Goal: Transaction & Acquisition: Obtain resource

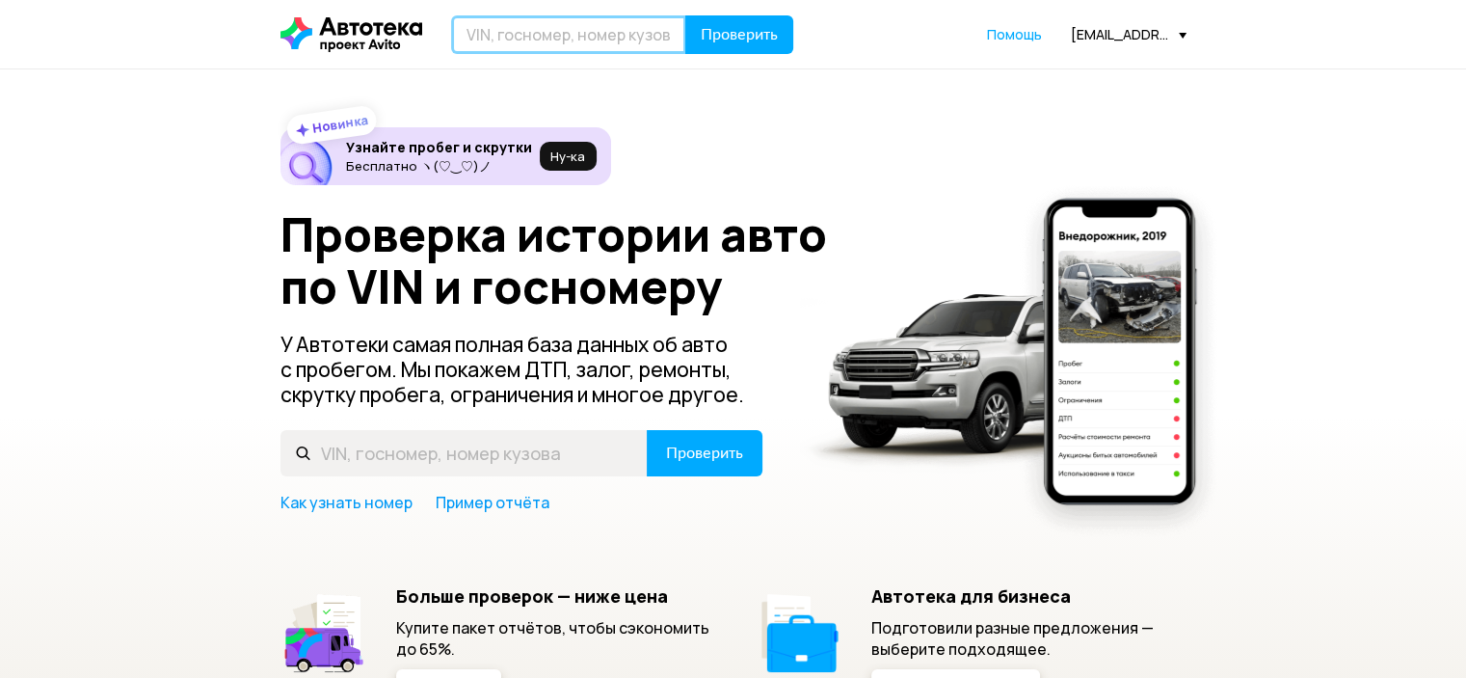
click at [589, 35] on input "text" at bounding box center [568, 34] width 235 height 39
paste input "[US_VEHICLE_IDENTIFICATION_NUMBER]"
type input "[US_VEHICLE_IDENTIFICATION_NUMBER]"
click at [685, 15] on button "Проверить" at bounding box center [739, 34] width 108 height 39
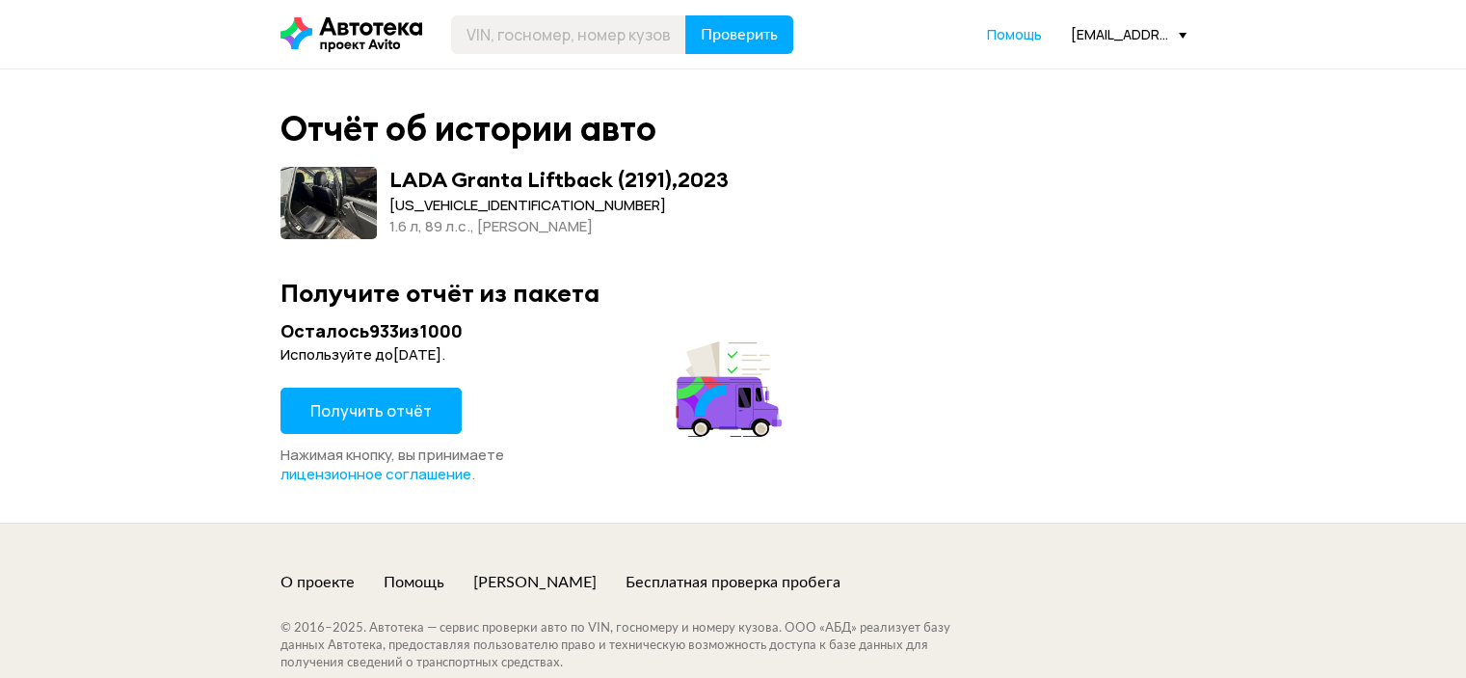
click at [369, 404] on span "Получить отчёт" at bounding box center [370, 410] width 121 height 21
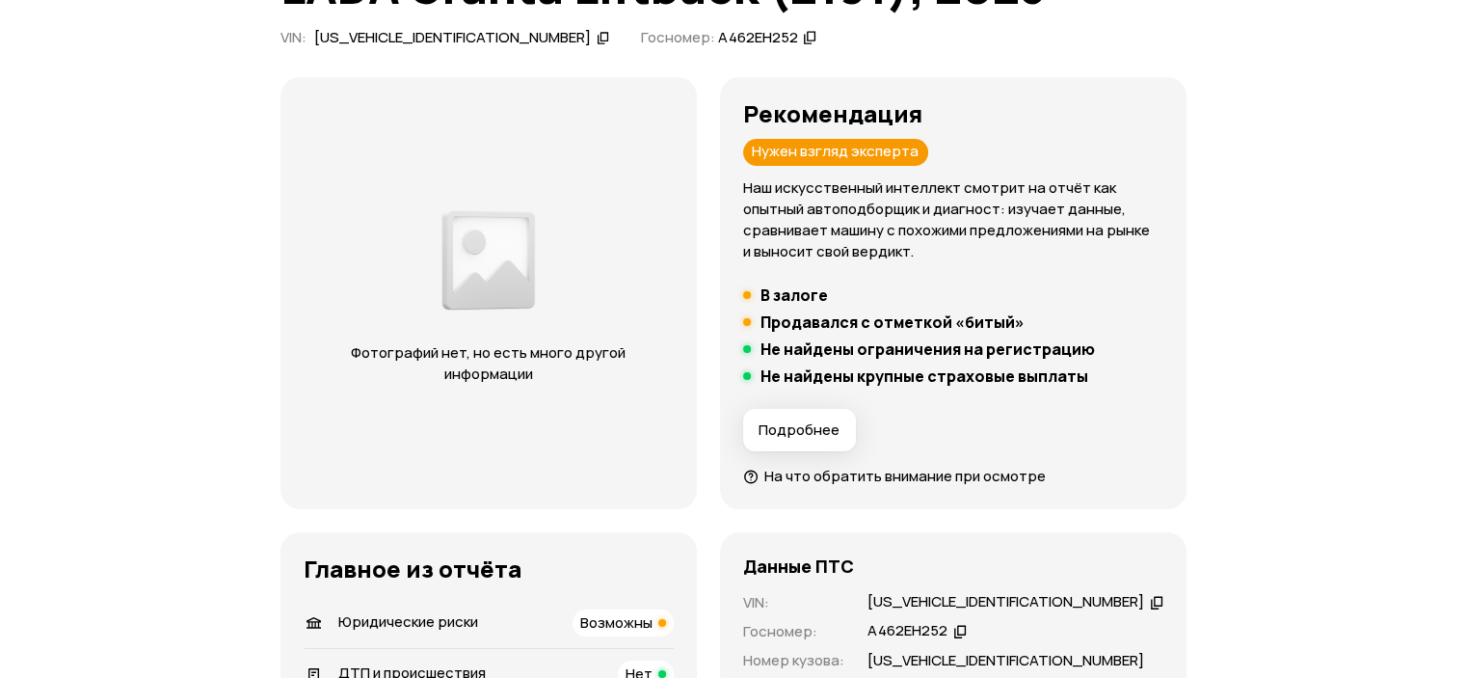
scroll to position [193, 0]
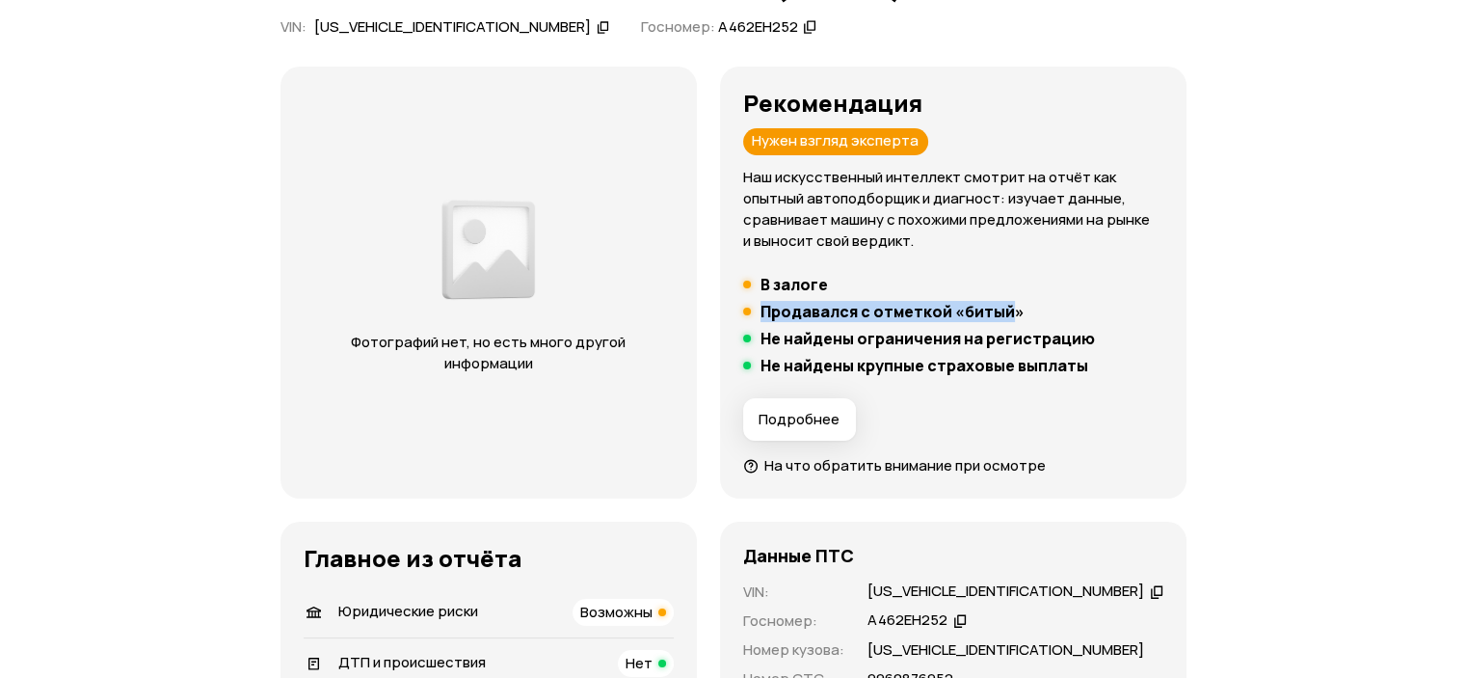
drag, startPoint x: 788, startPoint y: 313, endPoint x: 1028, endPoint y: 311, distance: 239.1
click at [1025, 311] on h5 "Продавался с отметкой «битый»" at bounding box center [893, 311] width 264 height 19
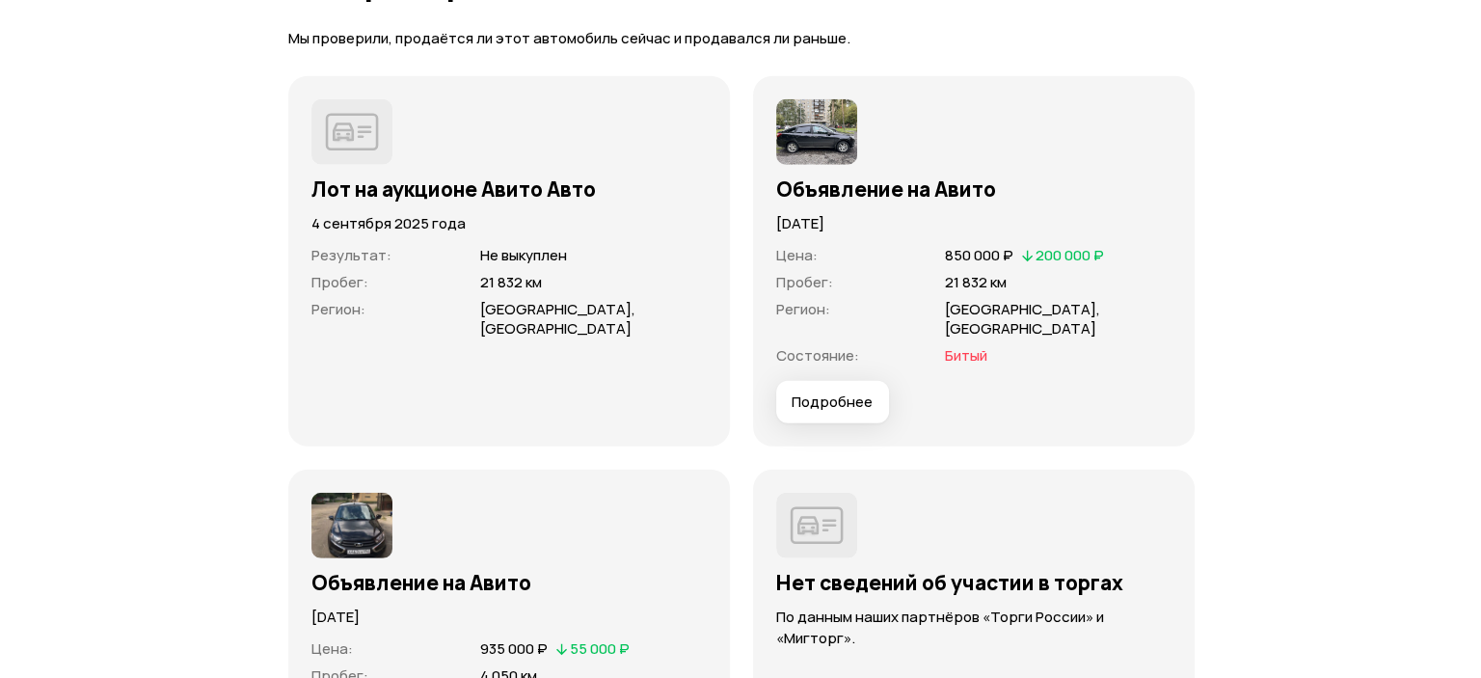
scroll to position [5398, 0]
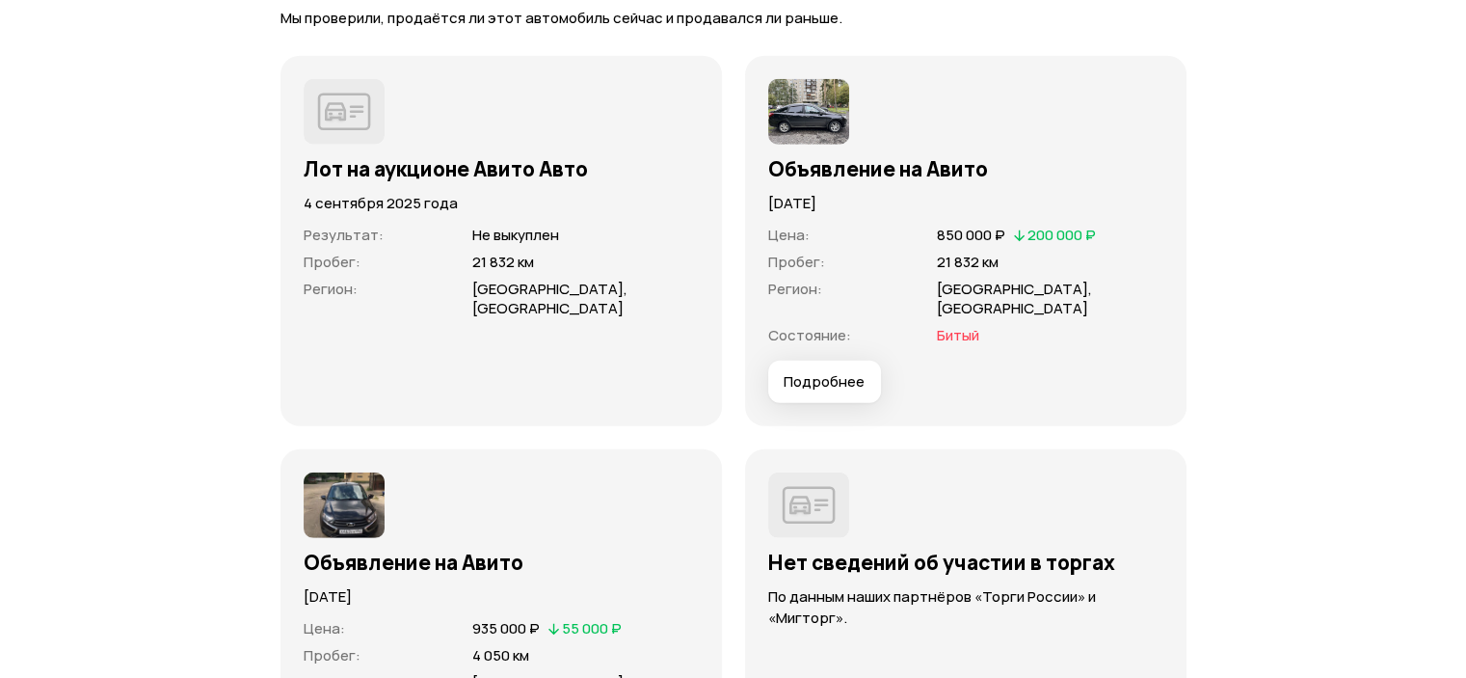
click at [849, 391] on span "Подробнее" at bounding box center [824, 381] width 81 height 19
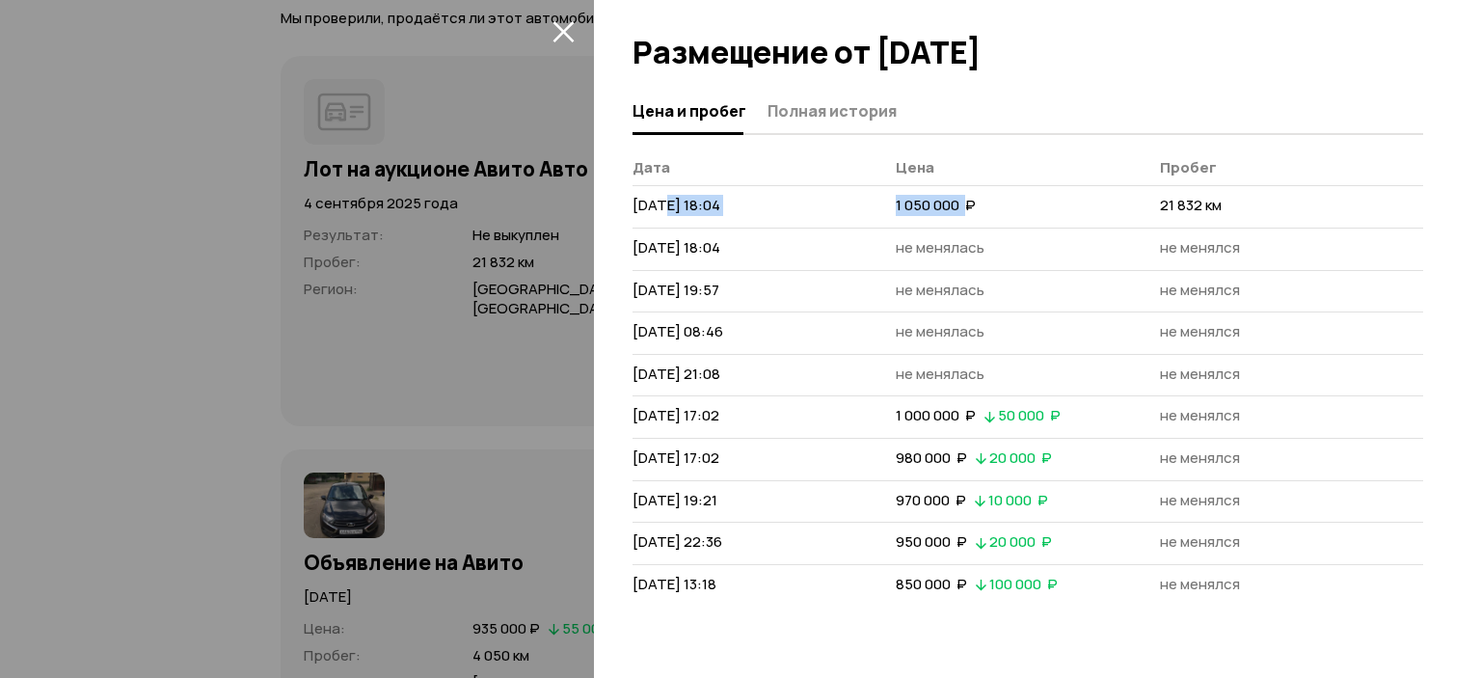
drag, startPoint x: 658, startPoint y: 207, endPoint x: 988, endPoint y: 202, distance: 329.7
click at [969, 215] on tr "[DATE] 18:04 1 050 000  ₽ 21 832 км" at bounding box center [1027, 207] width 790 height 42
click at [993, 200] on td "1 050 000  ₽" at bounding box center [1026, 207] width 263 height 42
click at [816, 107] on span "Полная история" at bounding box center [831, 110] width 129 height 19
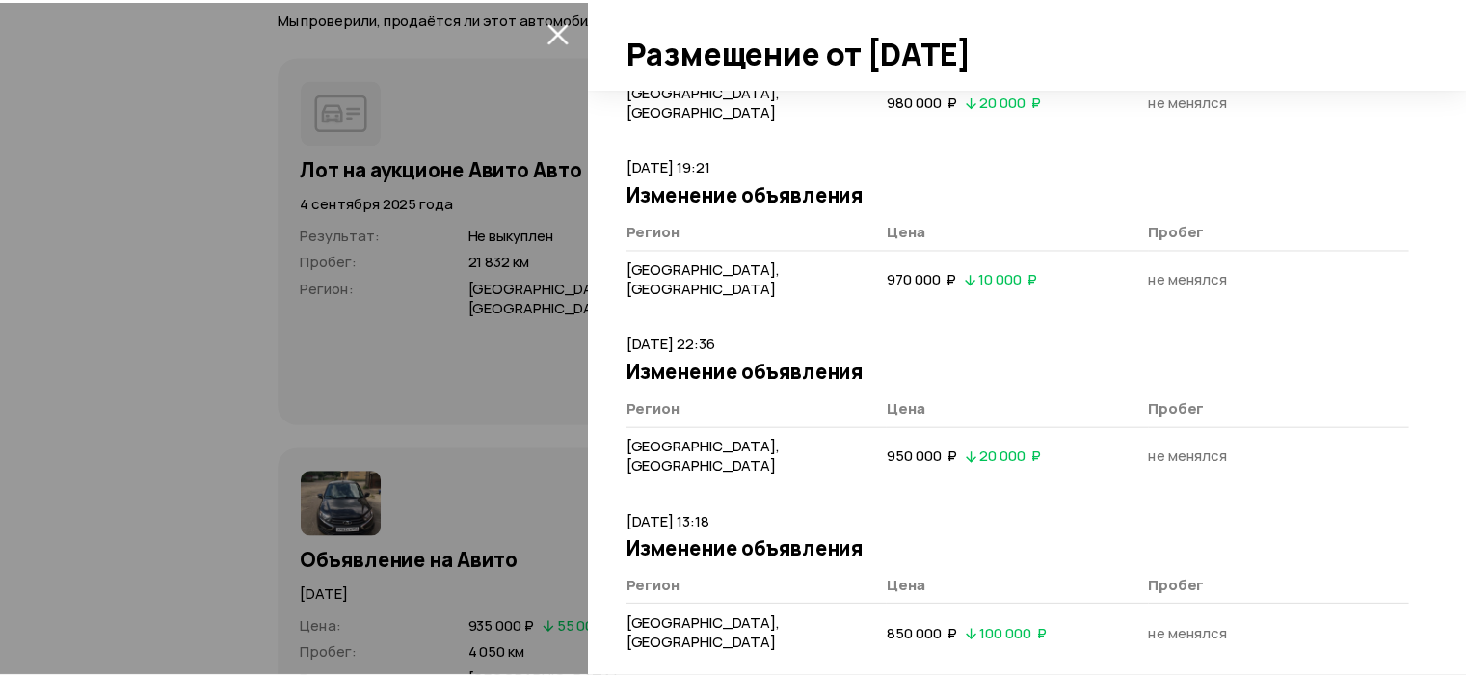
scroll to position [1947, 0]
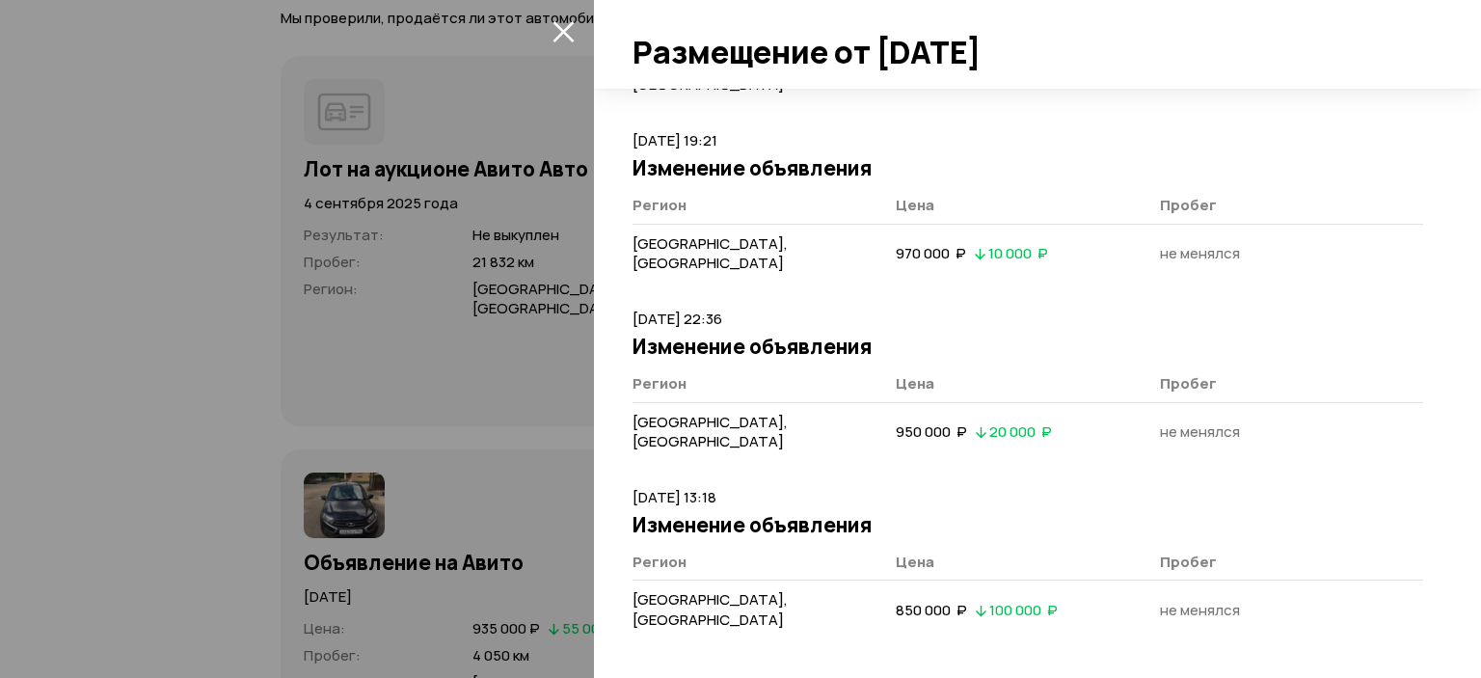
click at [563, 30] on icon "закрыть" at bounding box center [562, 31] width 21 height 21
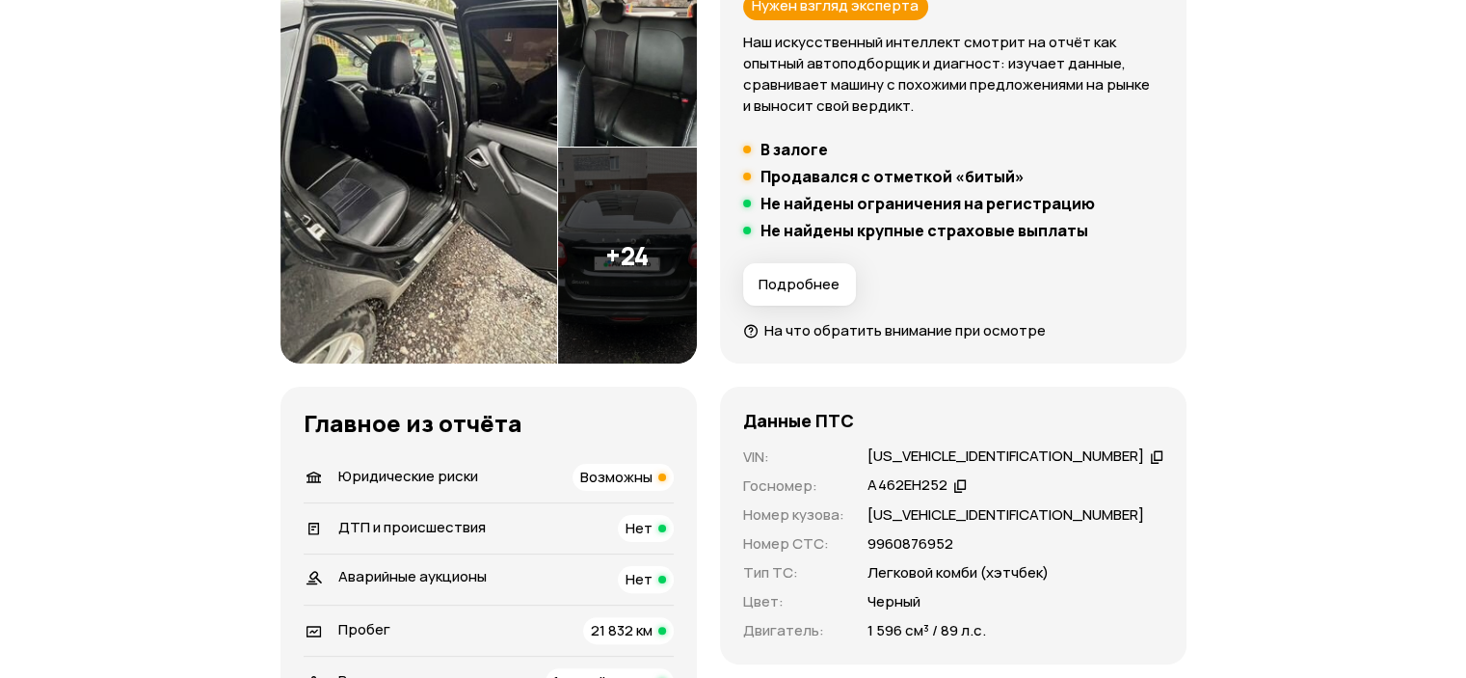
scroll to position [0, 0]
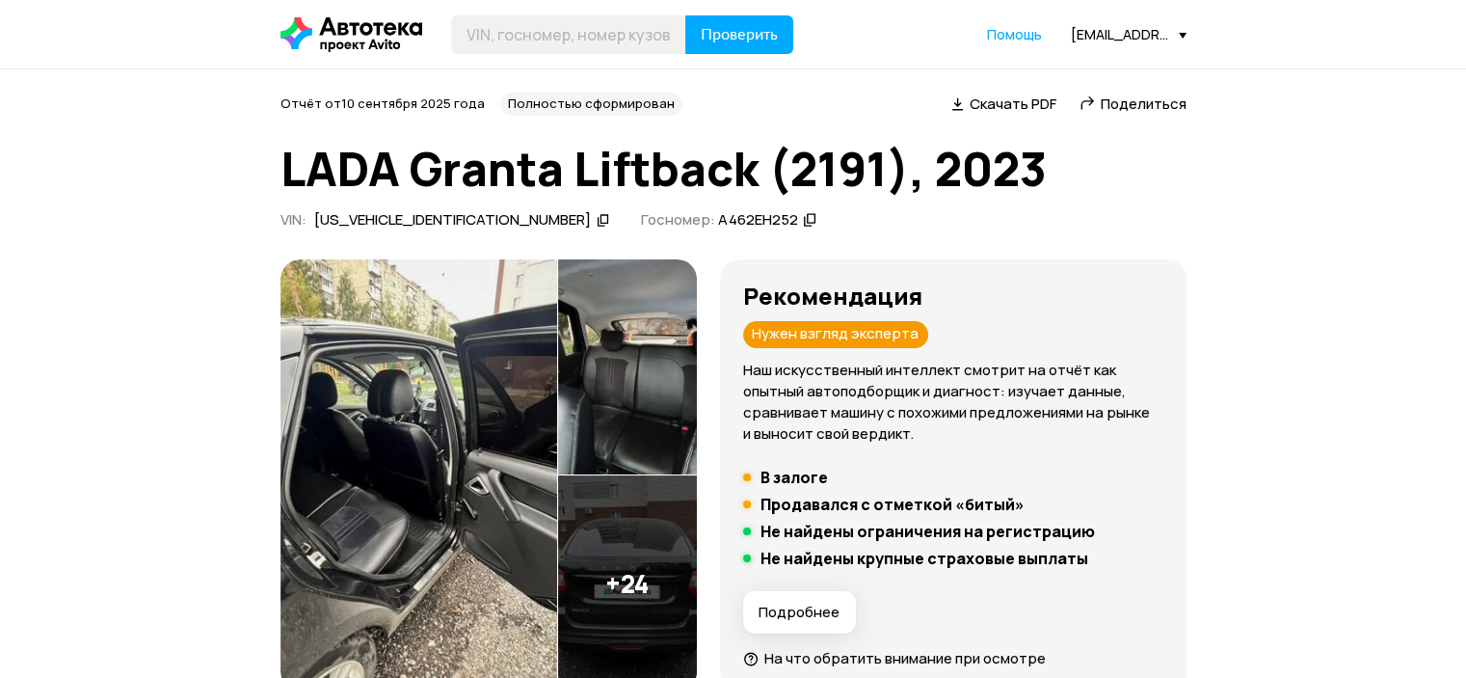
click at [1035, 113] on span "Скачать PDF" at bounding box center [1013, 103] width 87 height 20
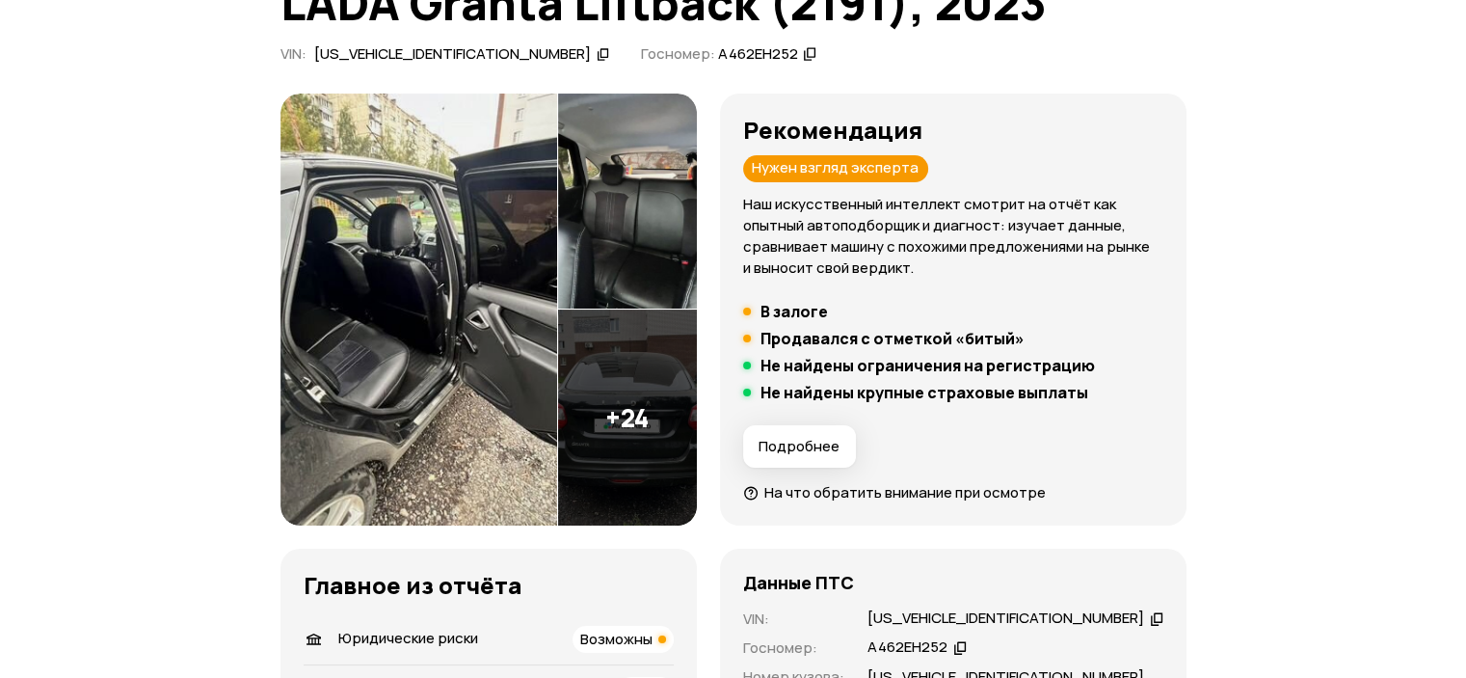
scroll to position [386, 0]
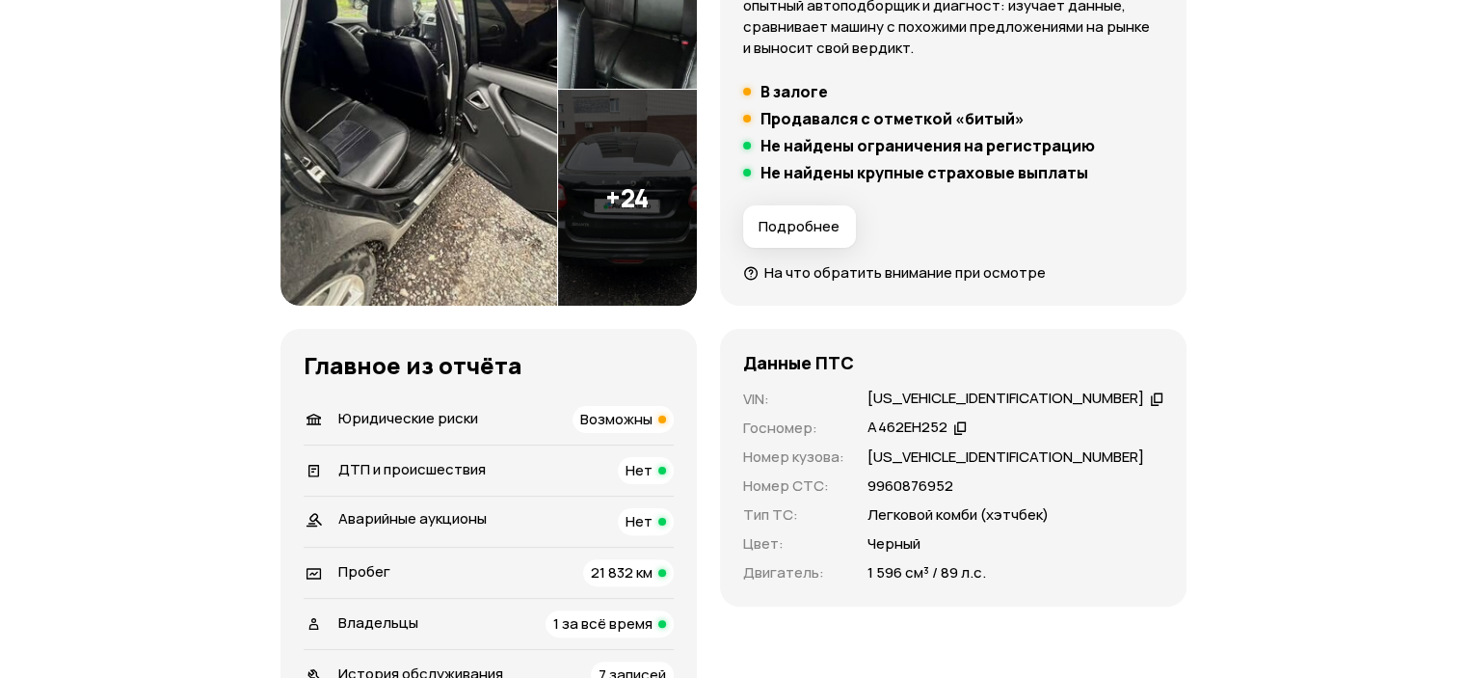
click at [840, 223] on span "Подробнее" at bounding box center [799, 226] width 81 height 19
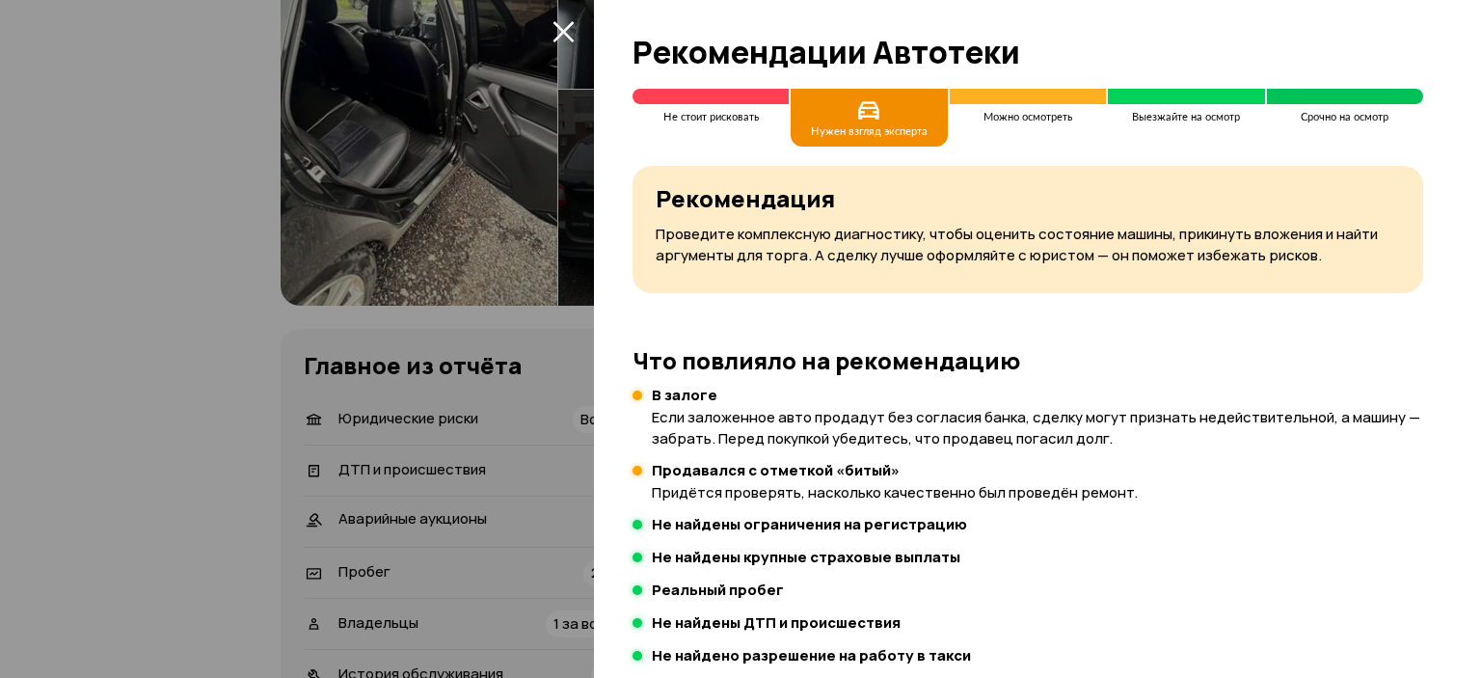
click at [567, 32] on icon "закрыть" at bounding box center [563, 31] width 22 height 22
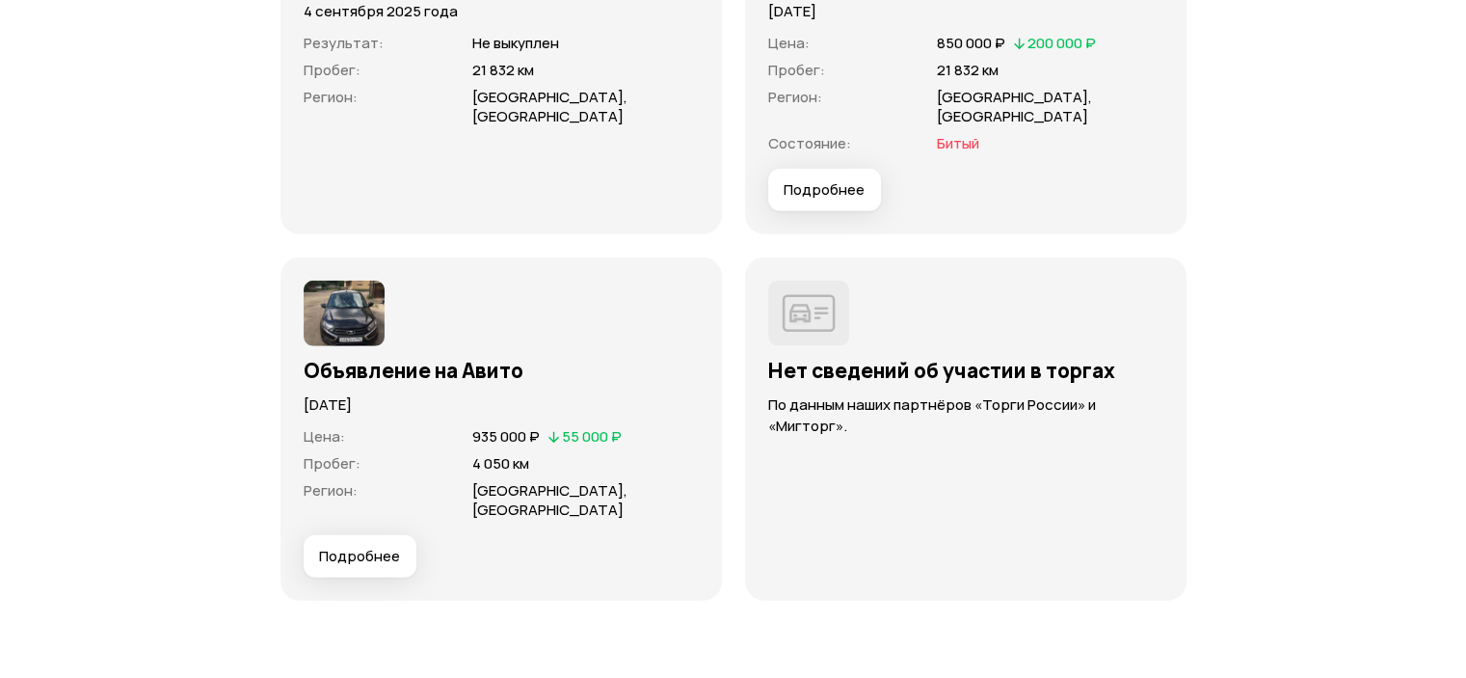
scroll to position [5591, 0]
click at [835, 199] on span "Подробнее" at bounding box center [824, 188] width 81 height 19
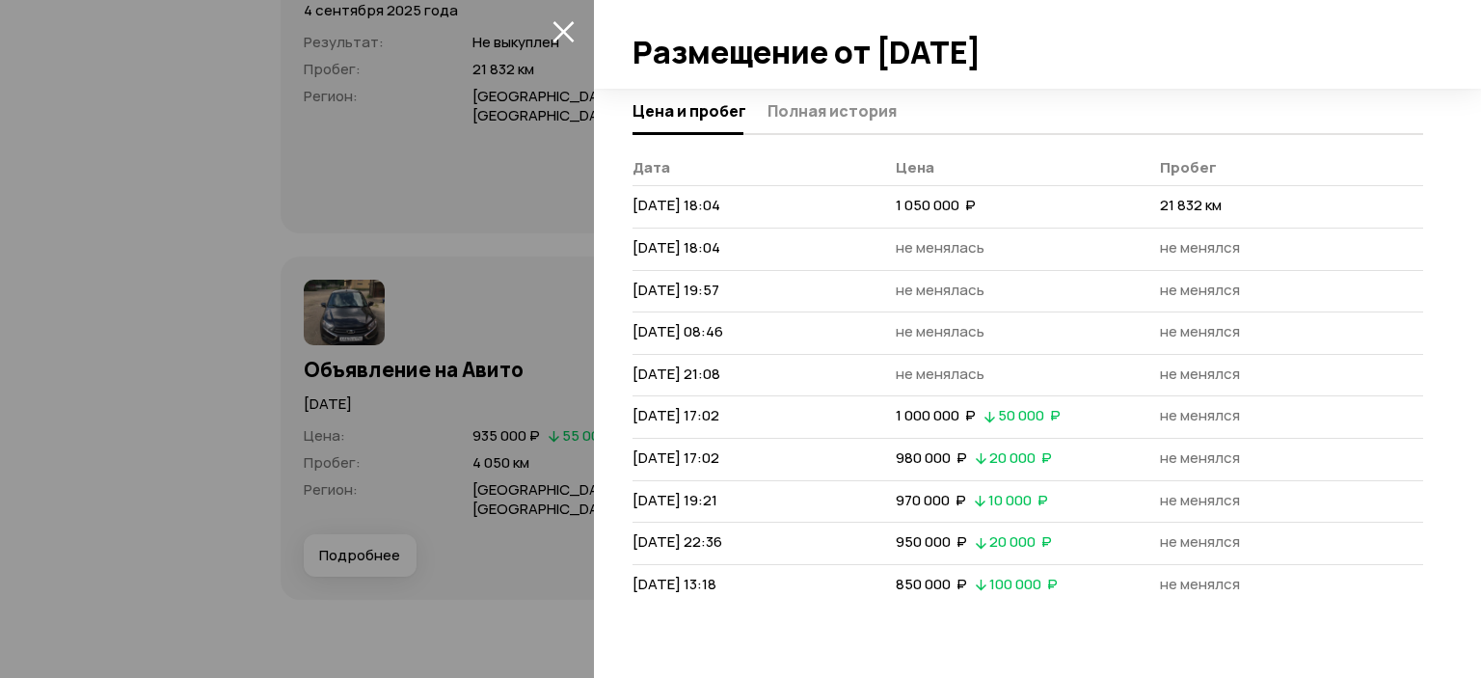
click at [573, 37] on icon "закрыть" at bounding box center [563, 31] width 22 height 22
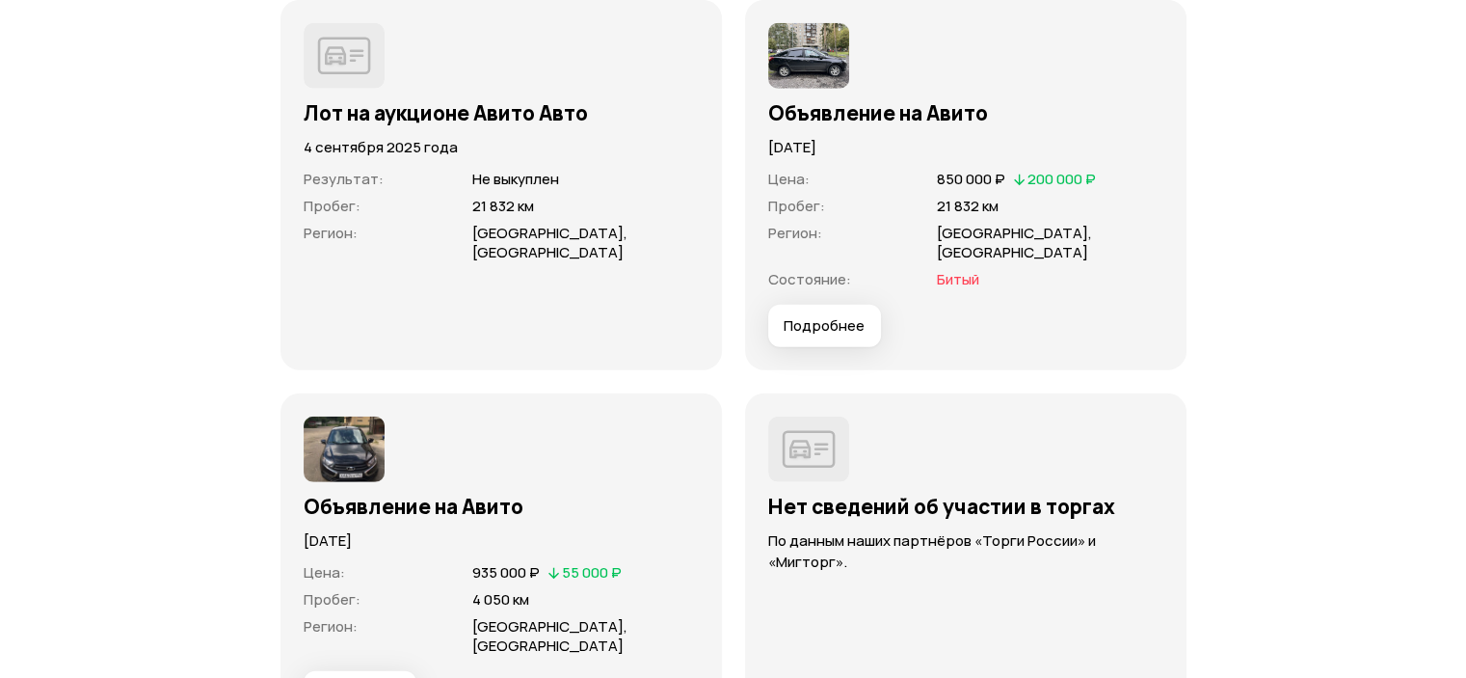
scroll to position [5301, 0]
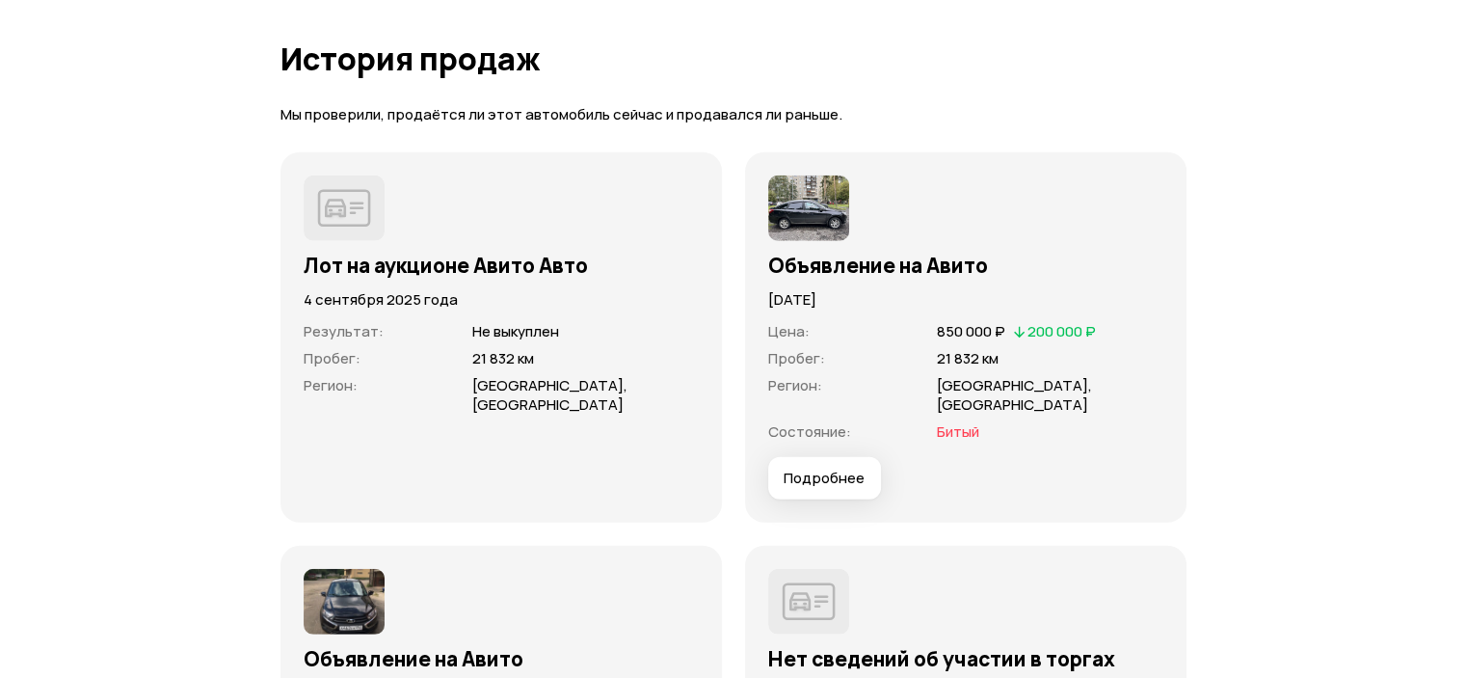
click at [807, 216] on img at bounding box center [808, 208] width 81 height 66
click at [833, 268] on div "Объявление на Авито" at bounding box center [965, 259] width 395 height 37
click at [872, 278] on h3 "Объявление на Авито" at bounding box center [965, 265] width 395 height 25
click at [998, 334] on div "Цена : 850 000 ₽   200 000 ₽ Пробег : 21 832 км Регион : [GEOGRAPHIC_DATA], [GE…" at bounding box center [965, 383] width 395 height 147
click at [1026, 340] on icon at bounding box center [1019, 330] width 13 height 19
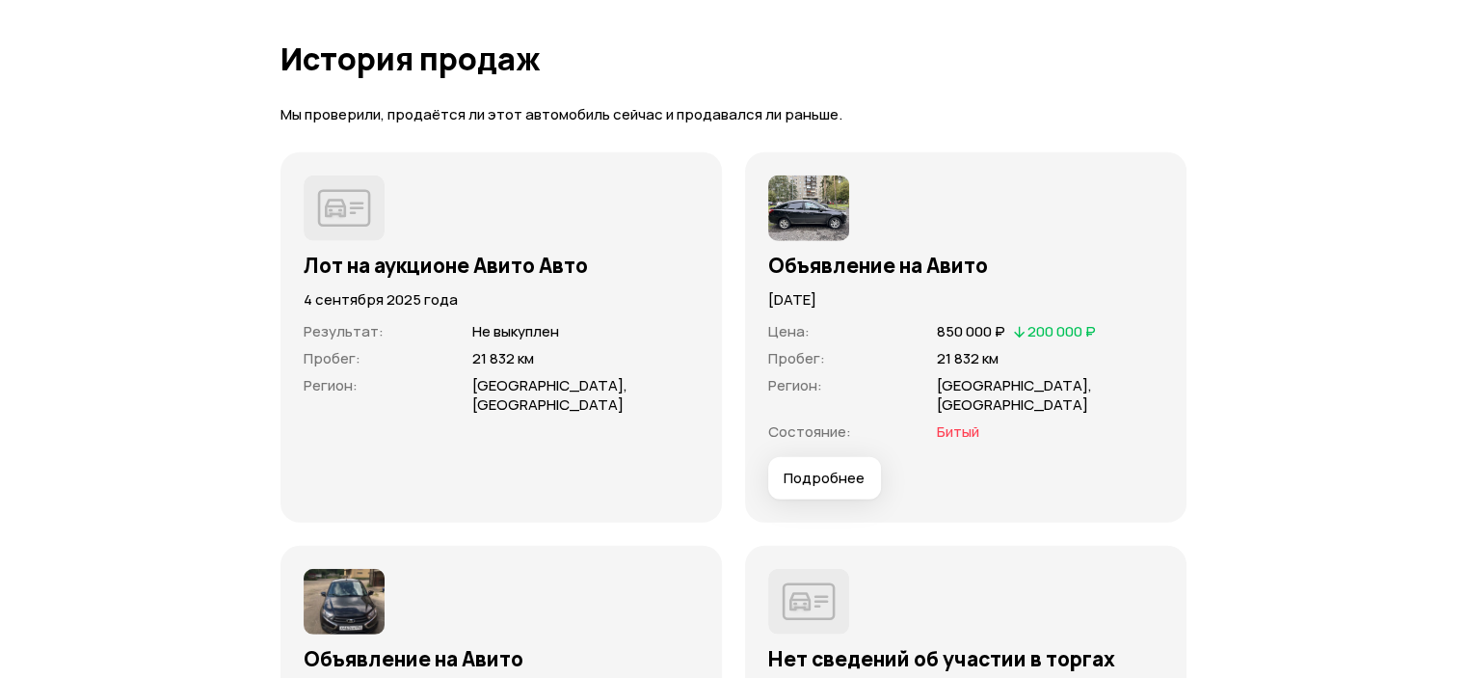
click at [968, 414] on span "[GEOGRAPHIC_DATA], [GEOGRAPHIC_DATA]" at bounding box center [1014, 395] width 155 height 40
drag, startPoint x: 947, startPoint y: 467, endPoint x: 843, endPoint y: 446, distance: 105.1
click at [946, 457] on div "Цена : 850 000 ₽   200 000 ₽ Пробег : 21 832 км Регион : [GEOGRAPHIC_DATA], [GE…" at bounding box center [965, 383] width 395 height 147
click at [836, 441] on span "Состояние :" at bounding box center [809, 431] width 83 height 20
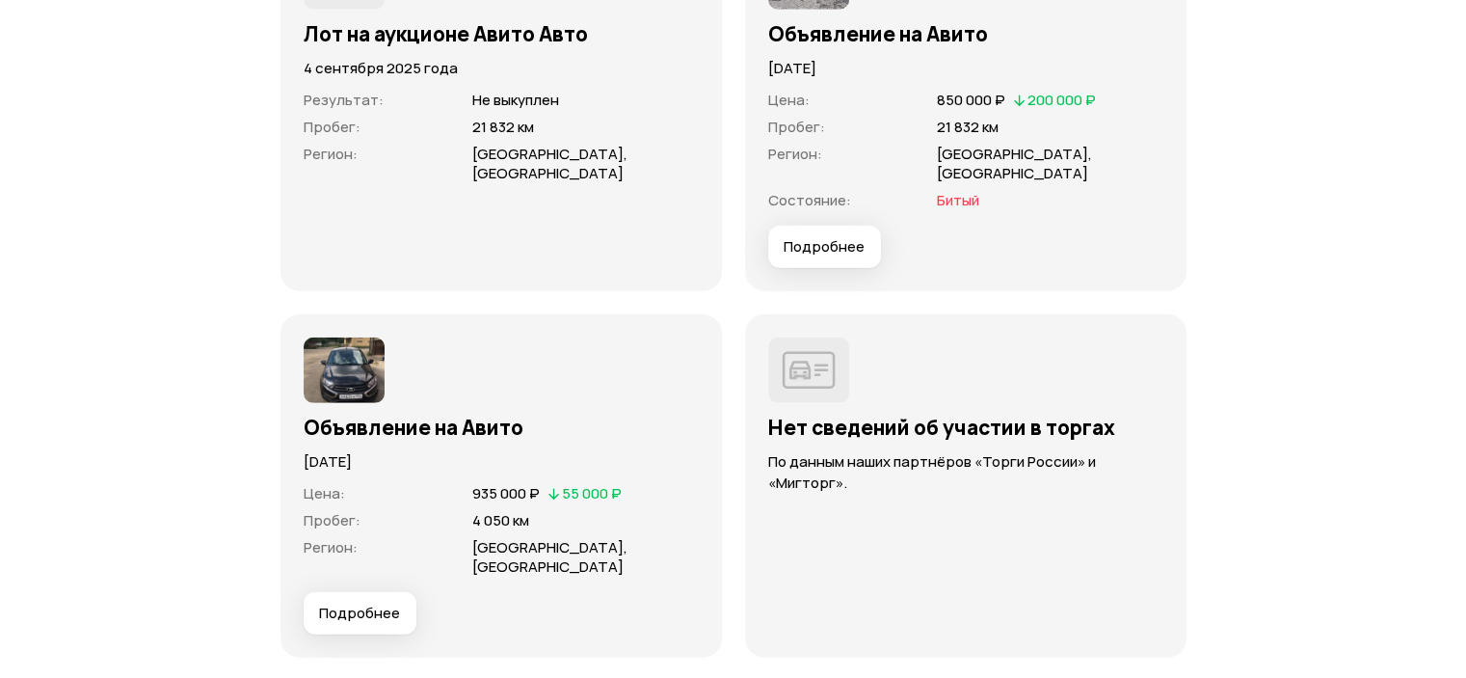
scroll to position [5629, 0]
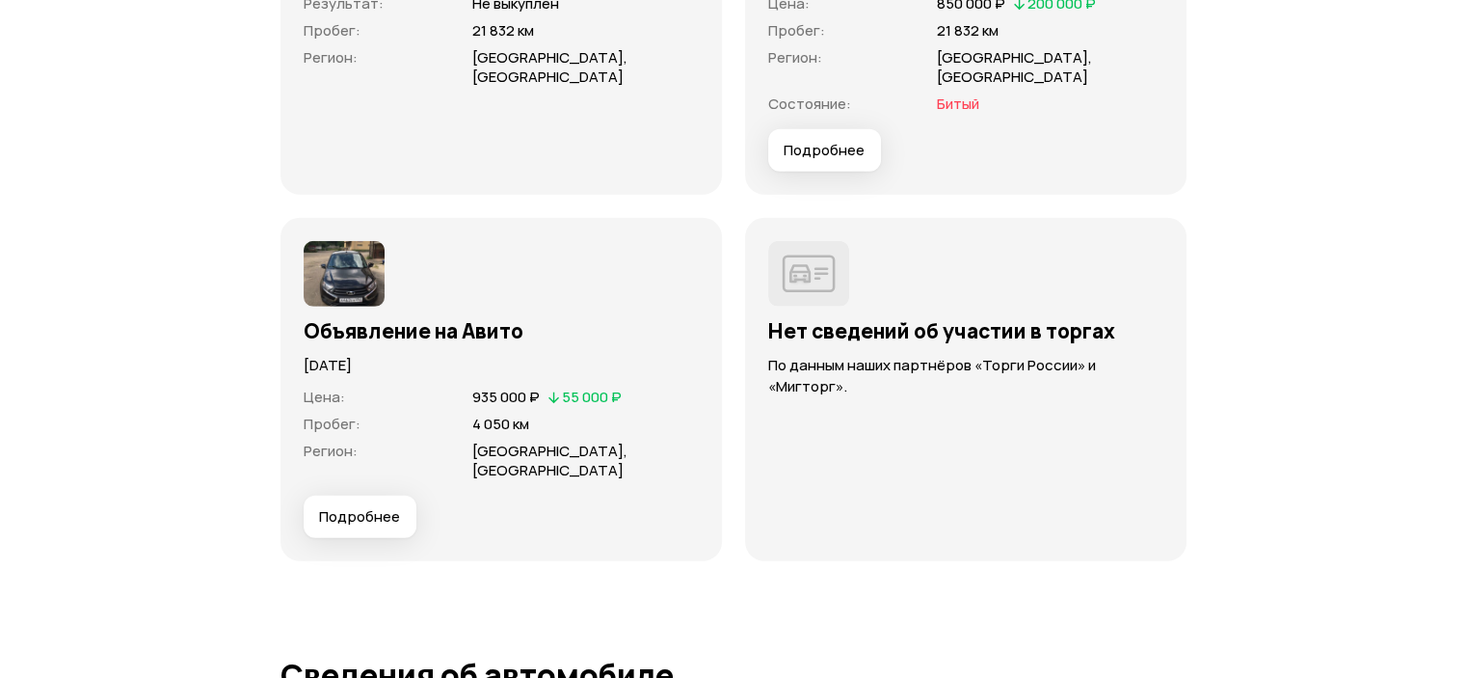
drag, startPoint x: 312, startPoint y: 385, endPoint x: 390, endPoint y: 382, distance: 78.1
click at [390, 376] on p "[DATE]" at bounding box center [501, 365] width 395 height 21
drag, startPoint x: 482, startPoint y: 415, endPoint x: 547, endPoint y: 408, distance: 66.0
click at [547, 408] on div "935 000 ₽   55 000 ₽" at bounding box center [546, 397] width 157 height 21
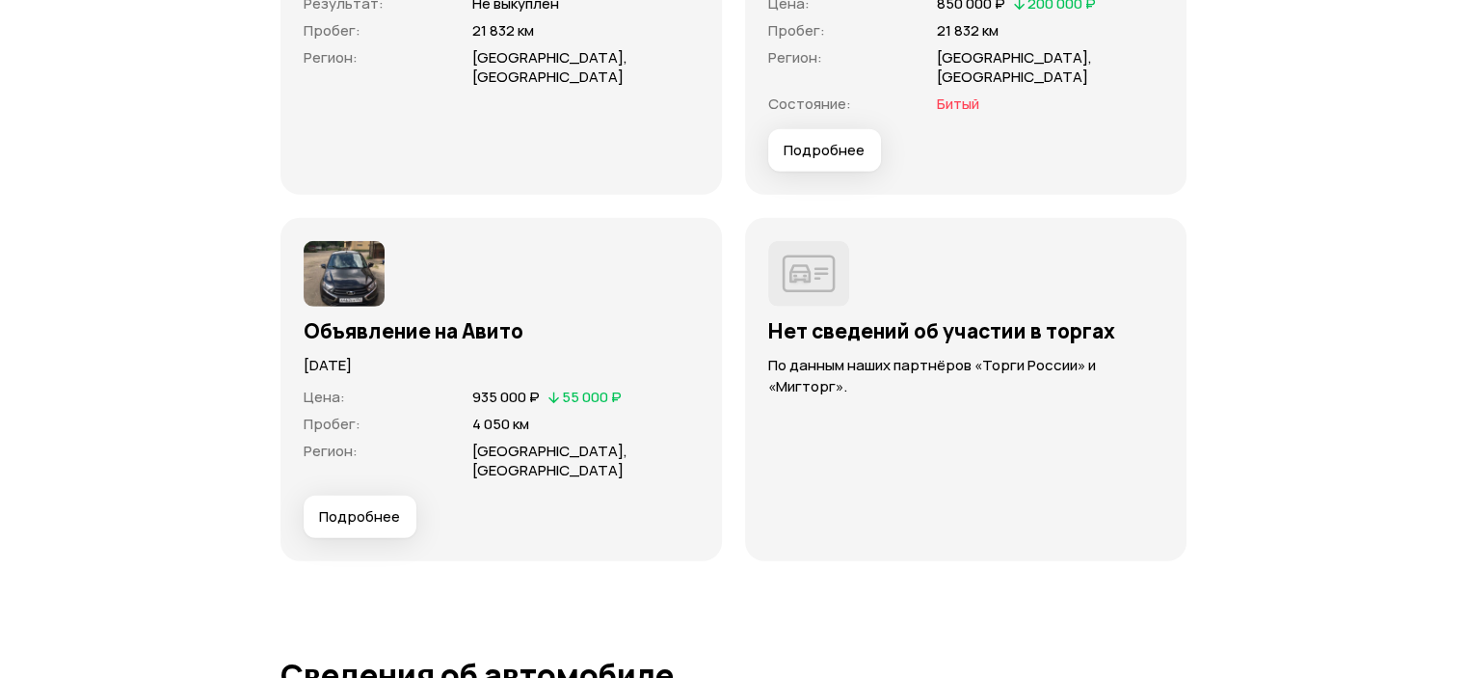
click at [593, 376] on p "[DATE]" at bounding box center [501, 365] width 395 height 21
click at [360, 526] on span "Подробнее" at bounding box center [359, 516] width 81 height 19
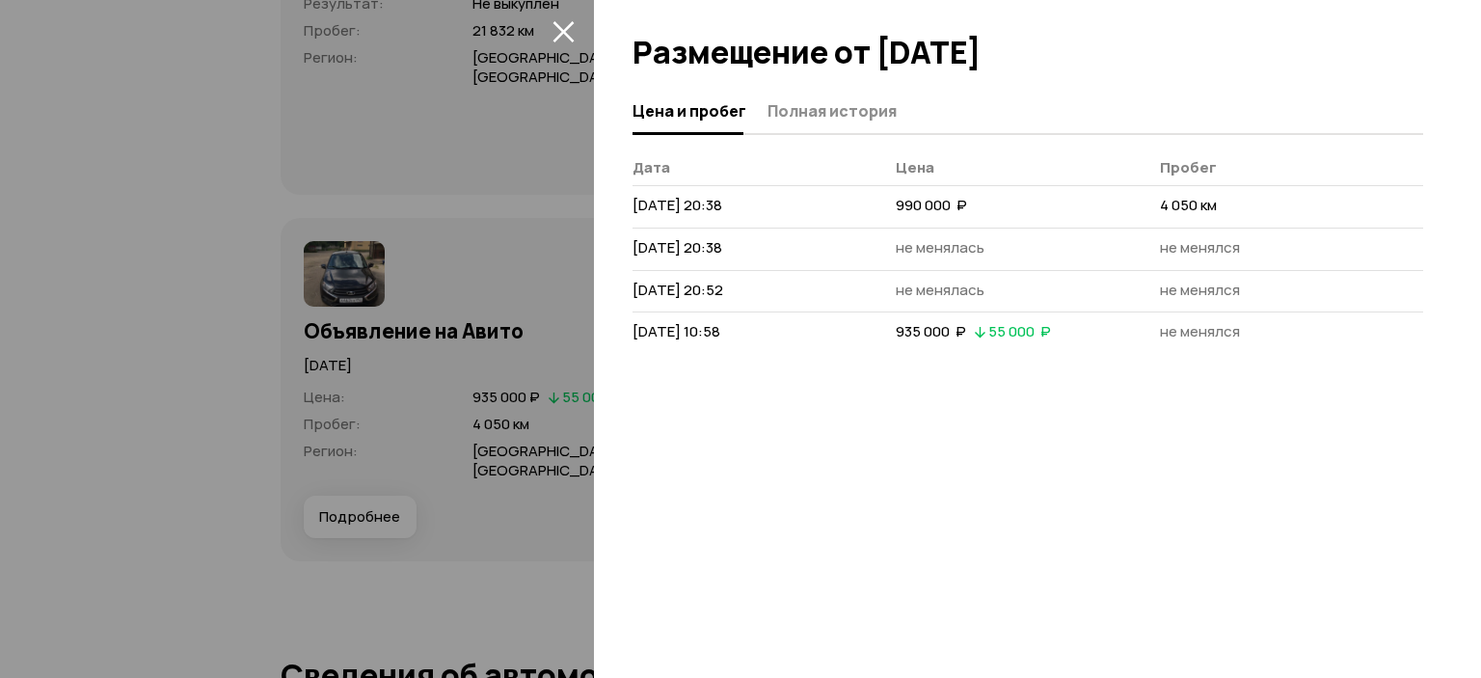
click at [571, 33] on icon "закрыть" at bounding box center [563, 31] width 22 height 22
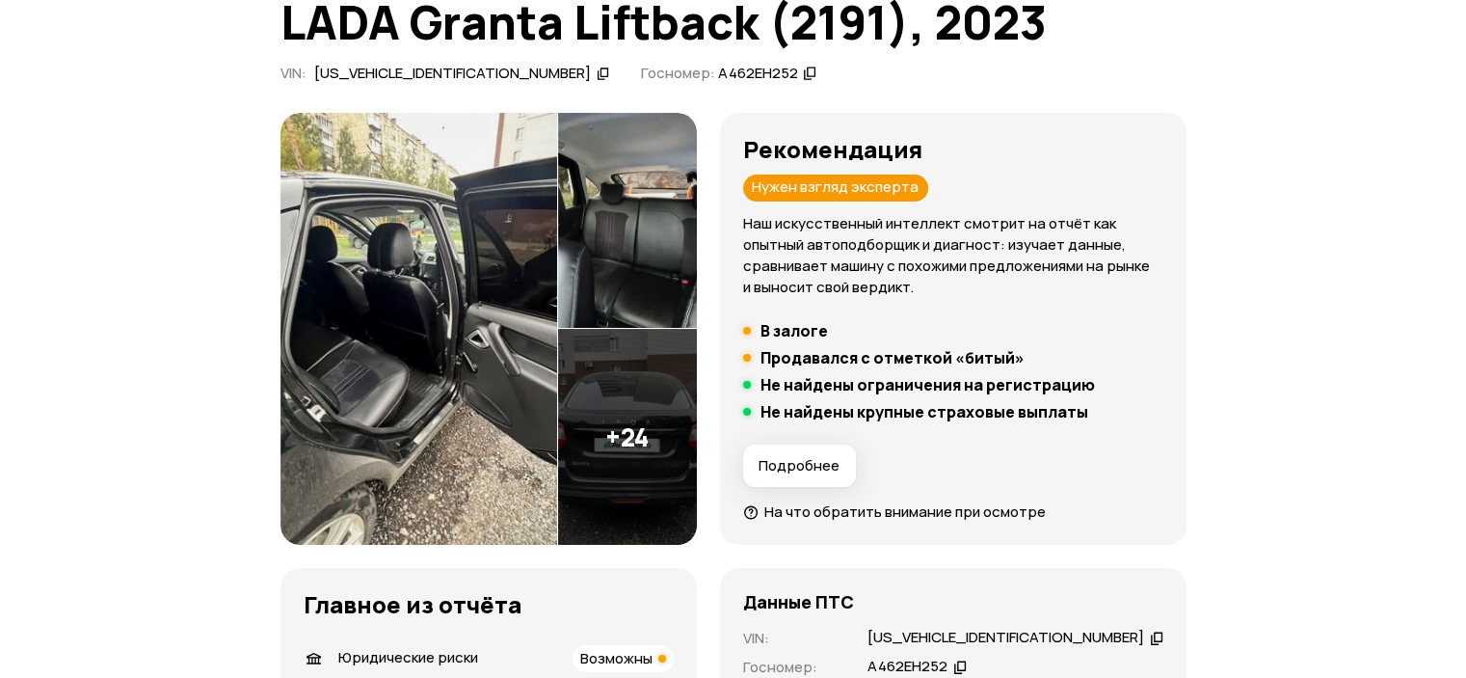
scroll to position [386, 0]
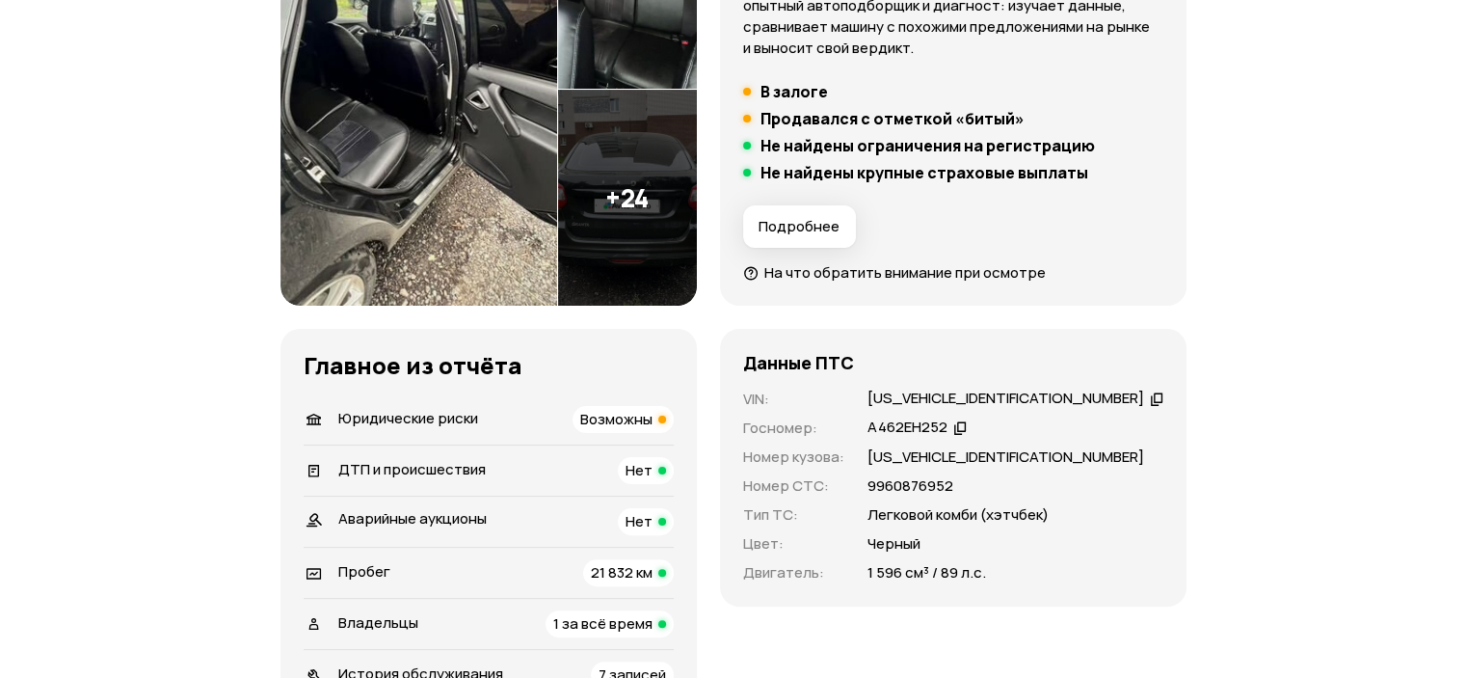
click at [444, 214] on img at bounding box center [419, 90] width 278 height 433
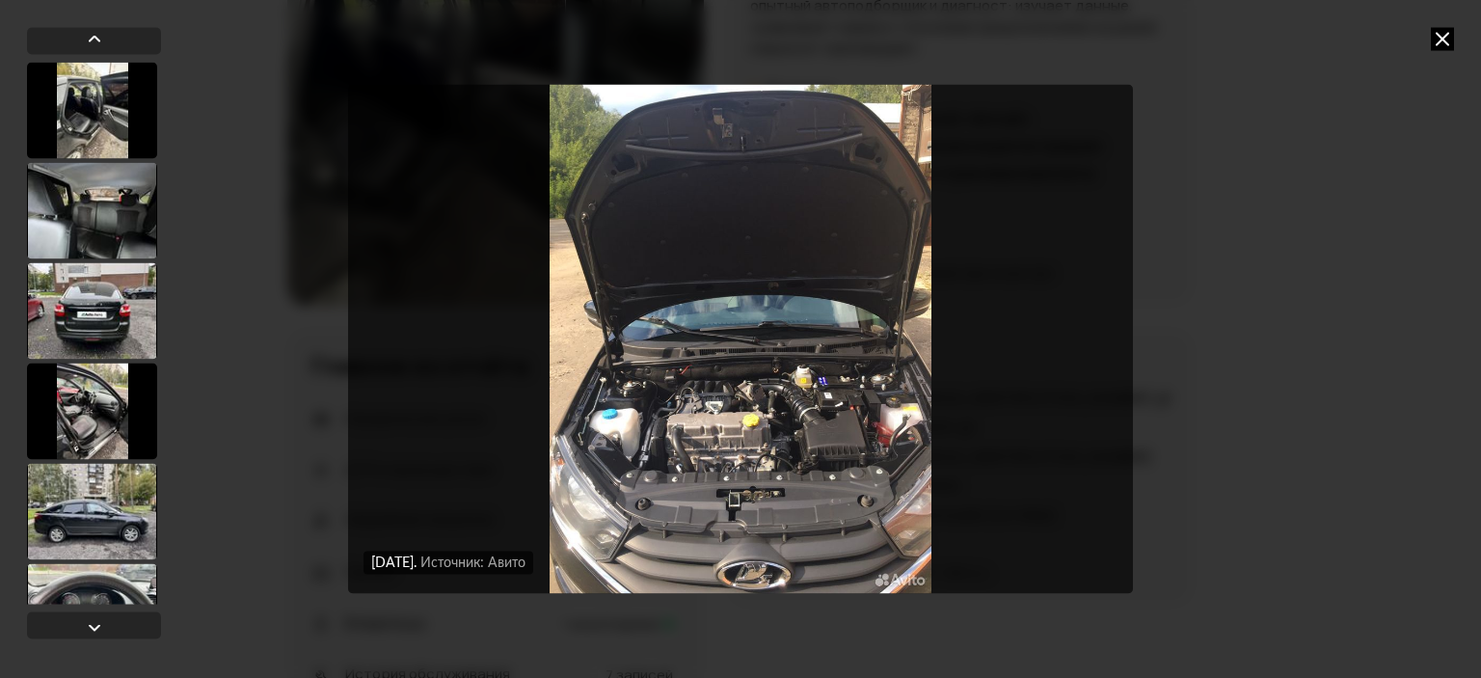
click at [1444, 38] on icon at bounding box center [1441, 38] width 23 height 23
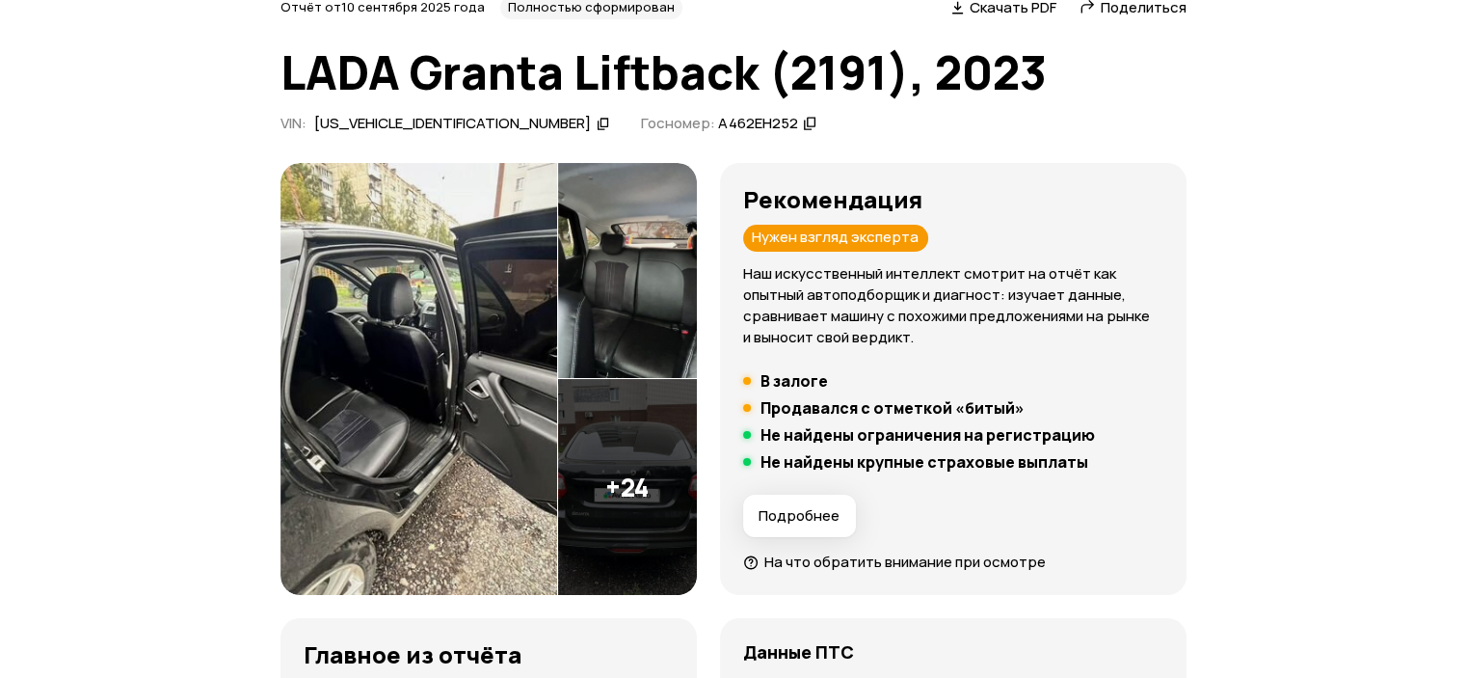
scroll to position [0, 0]
